Goal: Task Accomplishment & Management: Manage account settings

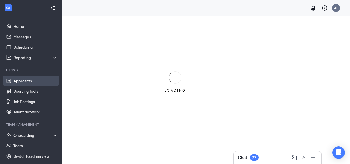
click at [16, 83] on link "Applicants" at bounding box center [35, 81] width 44 height 10
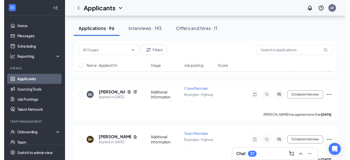
scroll to position [181, 0]
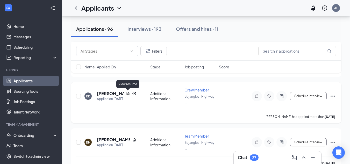
click at [128, 92] on icon "Document" at bounding box center [128, 93] width 4 height 4
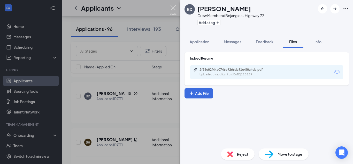
click at [173, 9] on img at bounding box center [173, 10] width 6 height 10
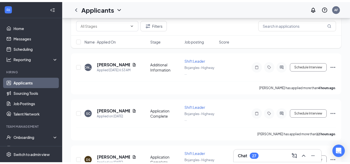
scroll to position [26, 0]
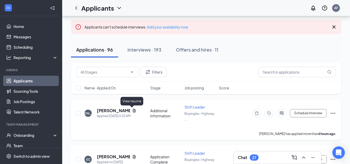
click at [133, 109] on icon "Document" at bounding box center [134, 110] width 4 height 4
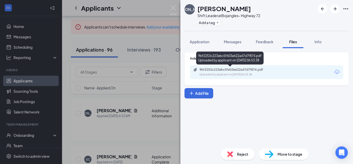
click at [210, 69] on div "9bf2253c223ebc5f603e622a47d7f874.pdf" at bounding box center [236, 70] width 72 height 4
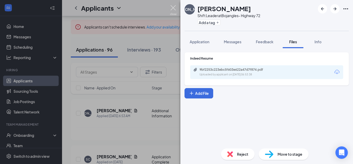
click at [174, 8] on img at bounding box center [173, 10] width 6 height 10
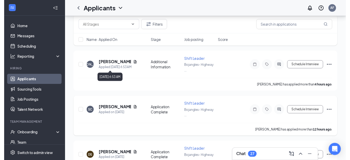
scroll to position [78, 0]
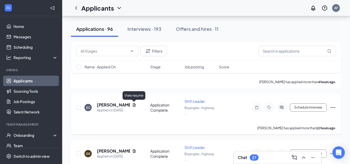
click at [133, 104] on icon "Document" at bounding box center [133, 104] width 3 height 3
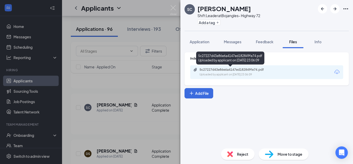
click at [218, 71] on div "5c27227d43e86e6a4147ed182849fe74.pdf" at bounding box center [236, 70] width 72 height 4
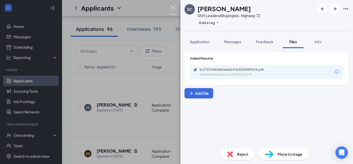
click at [174, 8] on img at bounding box center [173, 10] width 6 height 10
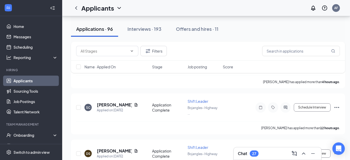
click at [174, 9] on div "Applicants AF" at bounding box center [205, 8] width 287 height 16
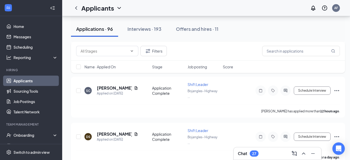
scroll to position [103, 0]
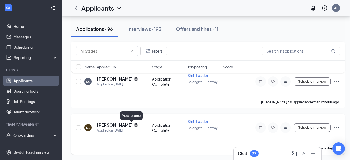
click at [134, 125] on icon "Document" at bounding box center [136, 125] width 4 height 4
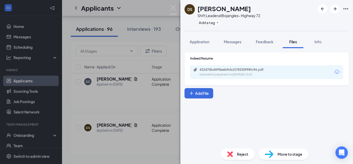
click at [214, 71] on div "432d70bd4ff8aeb9cb1578330998fc96.pdf" at bounding box center [236, 70] width 72 height 4
click at [172, 9] on img at bounding box center [173, 10] width 6 height 10
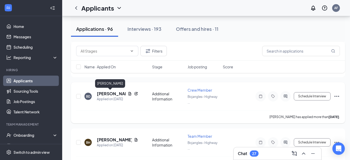
scroll to position [181, 0]
